Goal: Information Seeking & Learning: Learn about a topic

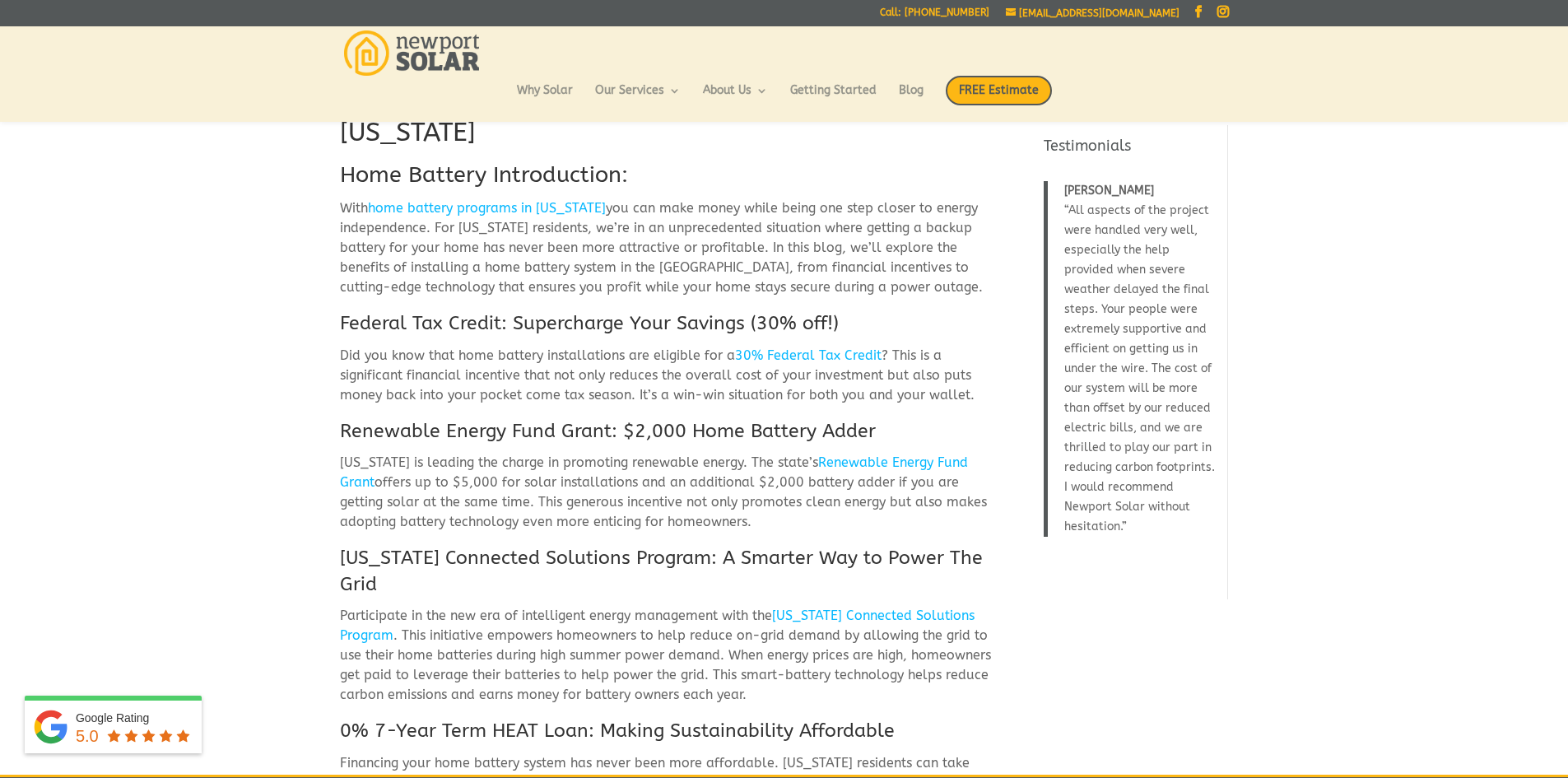
scroll to position [66, 0]
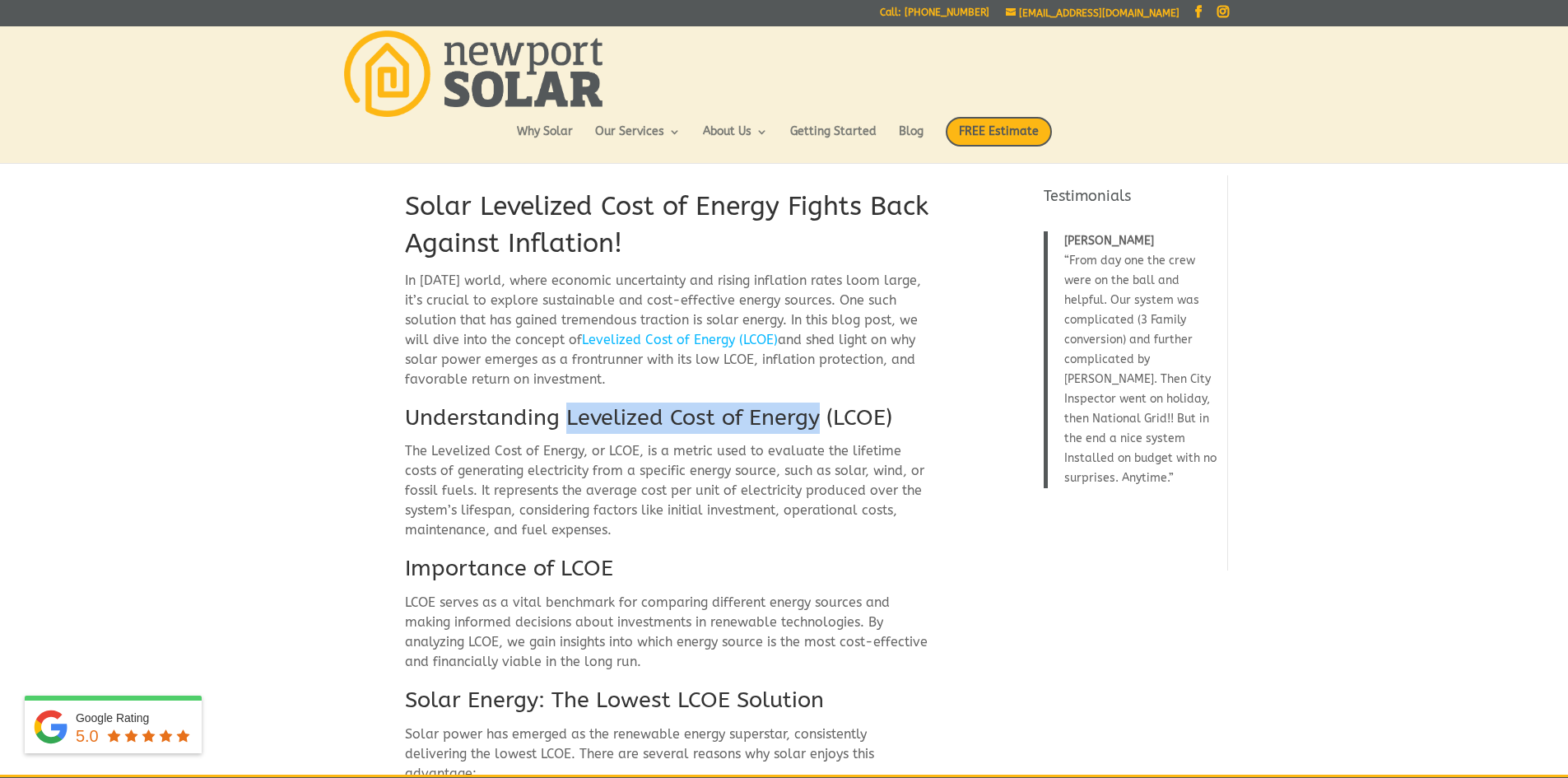
drag, startPoint x: 567, startPoint y: 425, endPoint x: 815, endPoint y: 413, distance: 248.3
click at [815, 413] on h2 "Understanding Levelized Cost of Energy (LCOE)" at bounding box center [667, 422] width 524 height 39
copy h2 "Levelized Cost of Energy"
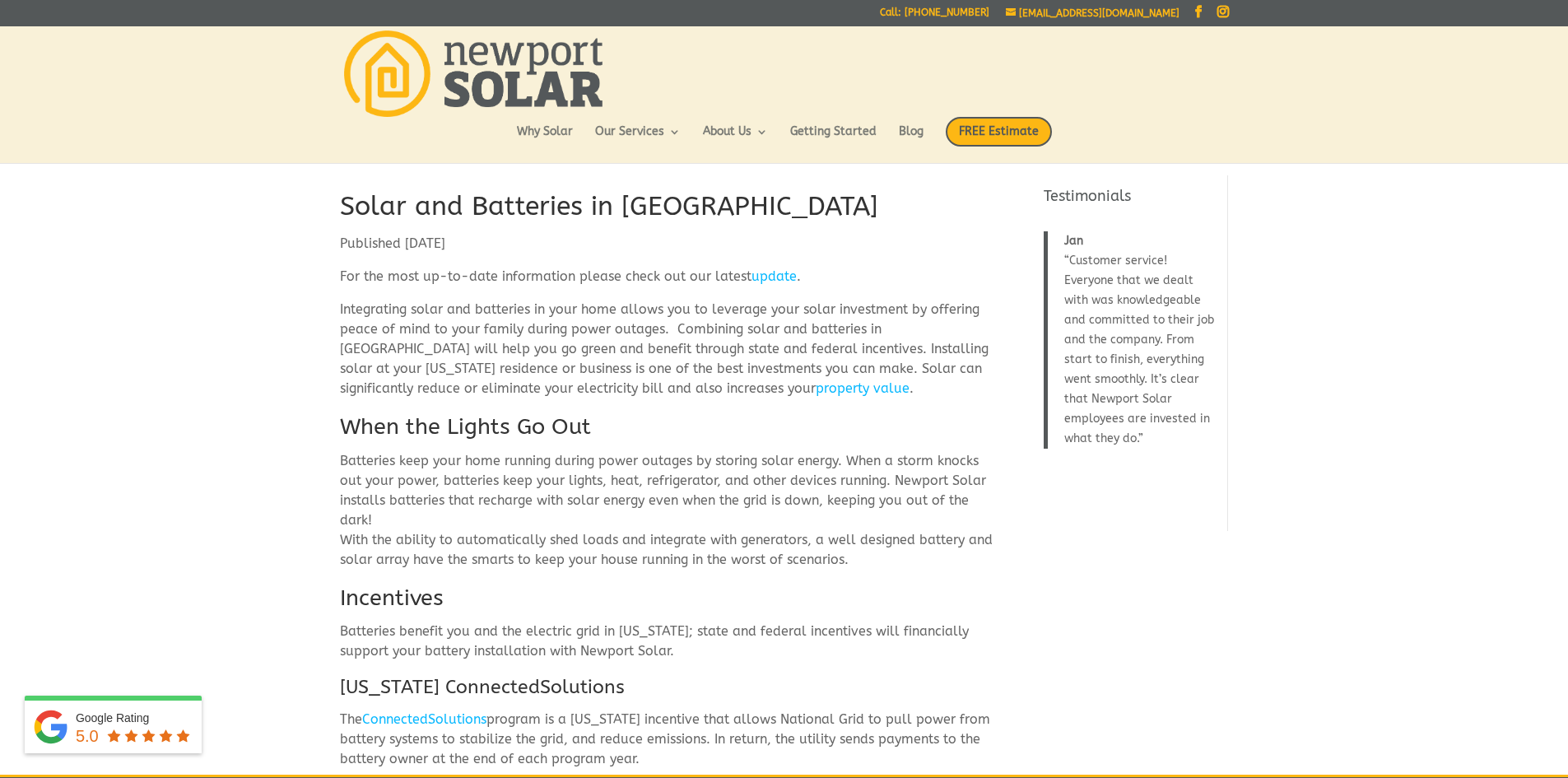
drag, startPoint x: 700, startPoint y: 672, endPoint x: 568, endPoint y: 675, distance: 132.0
click at [568, 675] on div "Solar and Batteries in RI Published July 2021 For the most up-to-date informati…" at bounding box center [667, 661] width 654 height 946
click at [750, 665] on p "Batteries benefit you and the electric grid in Rhode Island; state and federal …" at bounding box center [667, 648] width 654 height 53
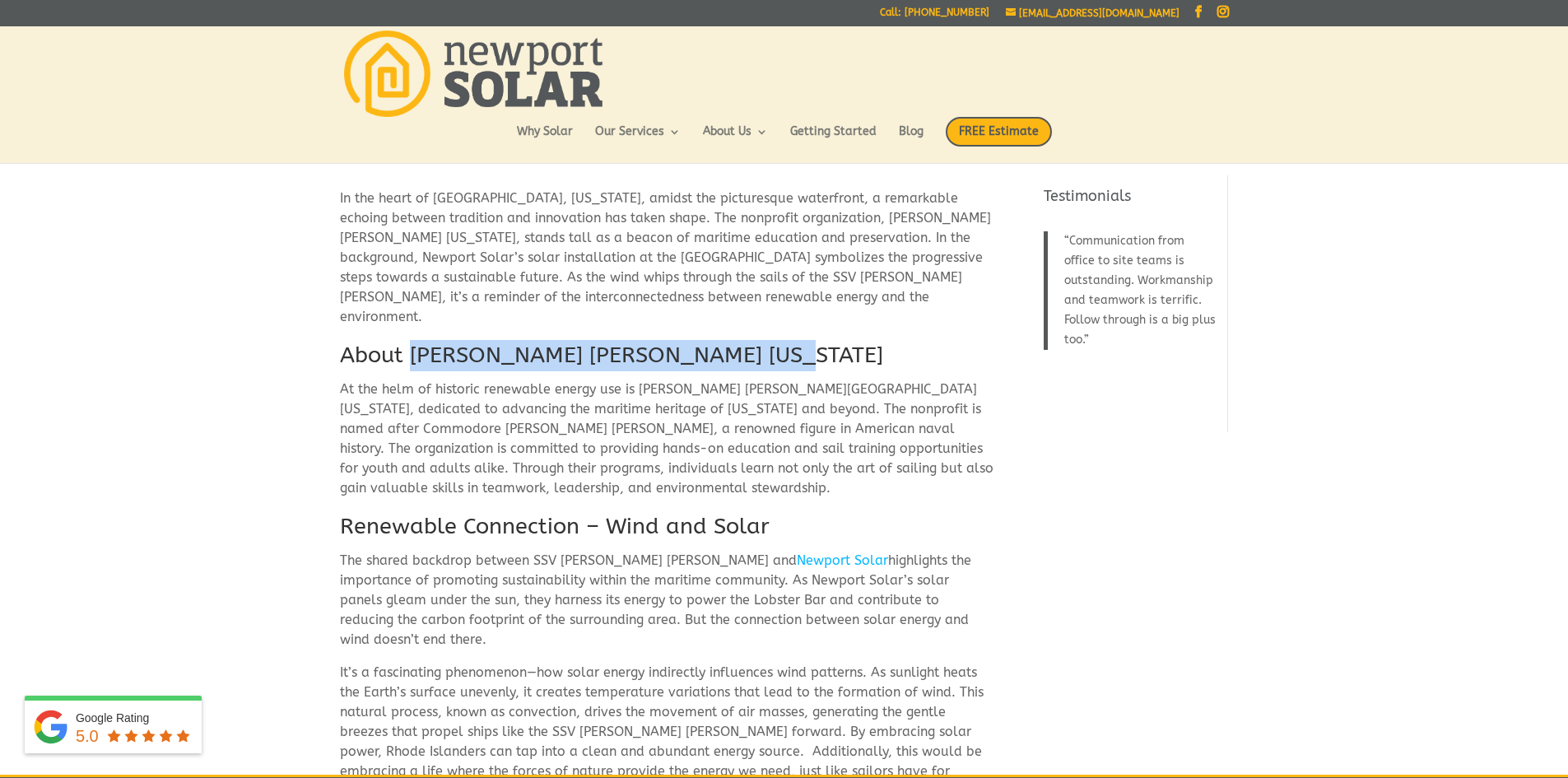
drag, startPoint x: 412, startPoint y: 334, endPoint x: 789, endPoint y: 341, distance: 377.1
click at [789, 341] on h2 "About Oliver Hazard Perry Rhode Island" at bounding box center [667, 360] width 654 height 39
copy h2 "Oliver Hazard Perry Rhode Island"
